Goal: Task Accomplishment & Management: Use online tool/utility

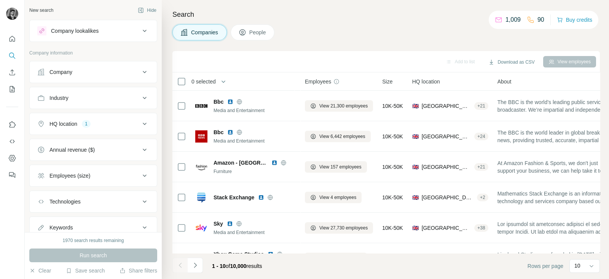
click at [129, 74] on div "Company" at bounding box center [88, 72] width 103 height 8
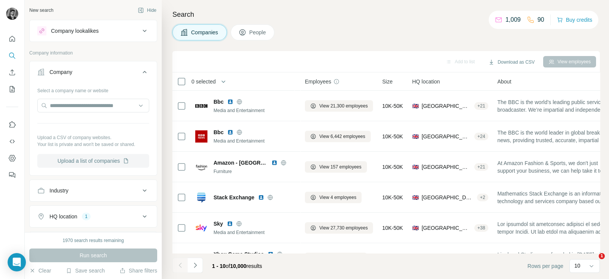
click at [87, 163] on button "Upload a list of companies" at bounding box center [93, 161] width 112 height 14
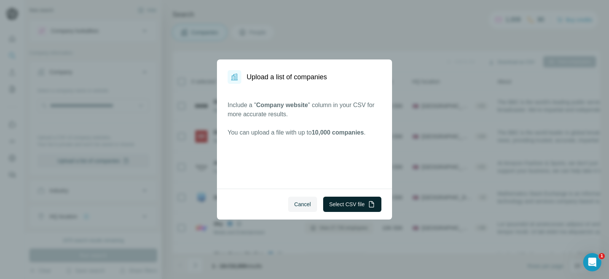
click at [361, 203] on button "Select CSV file" at bounding box center [352, 204] width 58 height 15
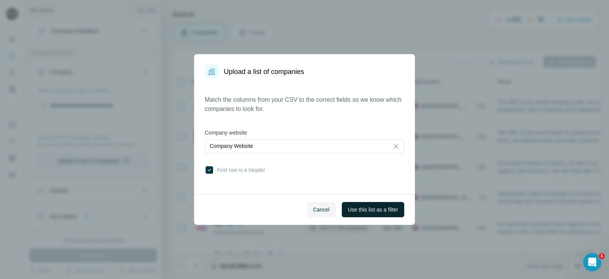
click at [365, 214] on button "Use this list as a filter" at bounding box center [373, 209] width 62 height 15
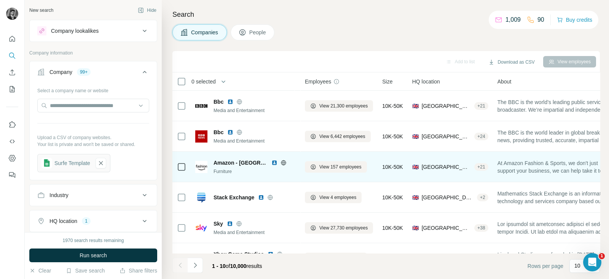
scroll to position [147, 0]
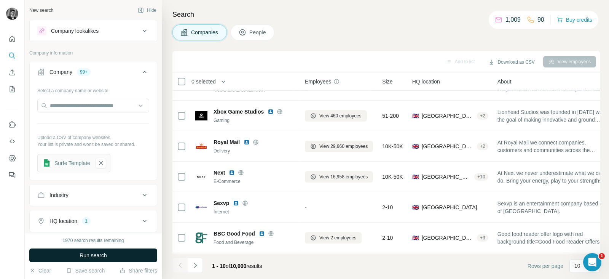
click at [70, 252] on button "Run search" at bounding box center [93, 255] width 128 height 14
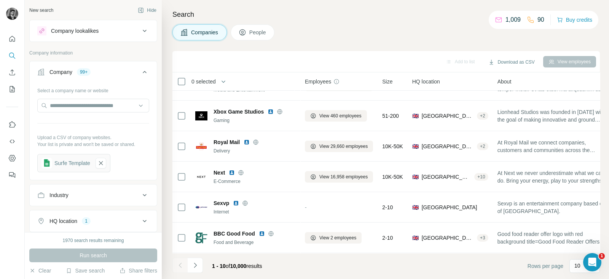
click at [248, 24] on div "Search Companies People Add to list Download as CSV View employees 0 selected C…" at bounding box center [386, 139] width 448 height 279
click at [246, 40] on div "Search Companies People Add to list Download as CSV View employees 0 selected C…" at bounding box center [386, 139] width 448 height 279
click at [246, 36] on button "People" at bounding box center [253, 32] width 44 height 16
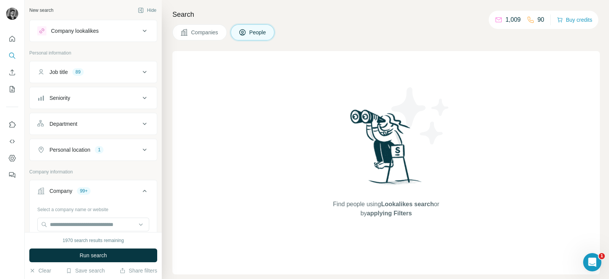
click at [86, 263] on div "1970 search results remaining Run search Clear Save search Share filters" at bounding box center [93, 255] width 137 height 47
click at [93, 257] on span "Run search" at bounding box center [93, 255] width 27 height 8
click at [73, 27] on div "Company lookalikes" at bounding box center [75, 31] width 48 height 8
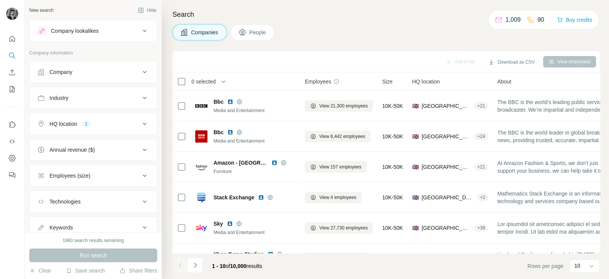
click at [140, 73] on icon at bounding box center [144, 71] width 9 height 9
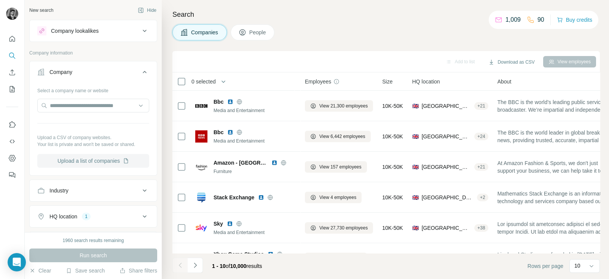
click at [84, 162] on button "Upload a list of companies" at bounding box center [93, 161] width 112 height 14
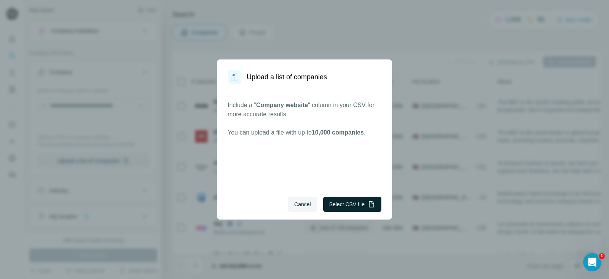
click at [345, 203] on button "Select CSV file" at bounding box center [352, 204] width 58 height 15
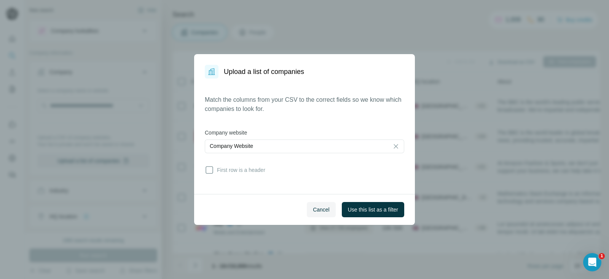
click at [216, 172] on span "First row is a header" at bounding box center [239, 170] width 51 height 8
click at [364, 211] on span "Use this list as a filter" at bounding box center [373, 210] width 50 height 8
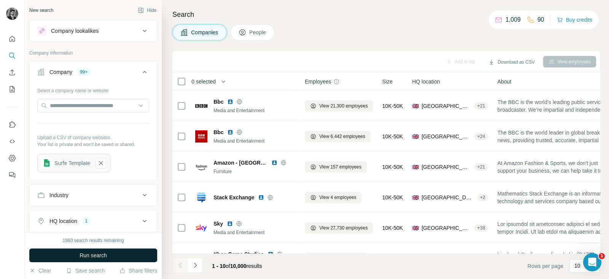
click at [86, 253] on span "Run search" at bounding box center [93, 255] width 27 height 8
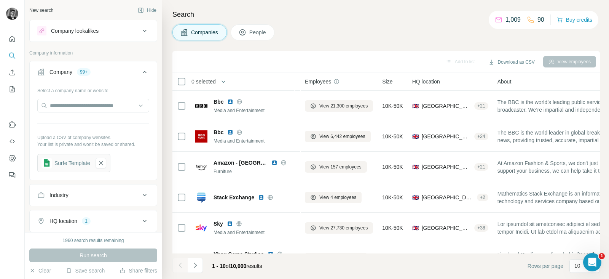
click at [86, 250] on div "Run search" at bounding box center [93, 255] width 128 height 14
click at [86, 249] on div "Run search" at bounding box center [93, 255] width 128 height 14
